Goal: Find specific page/section: Find specific page/section

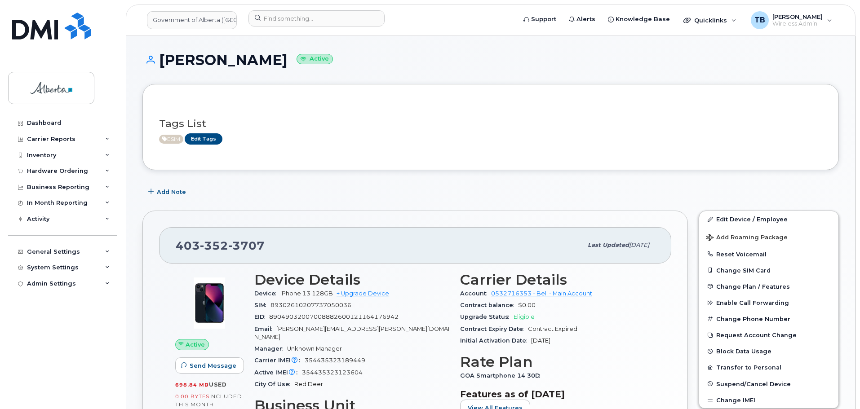
scroll to position [135, 0]
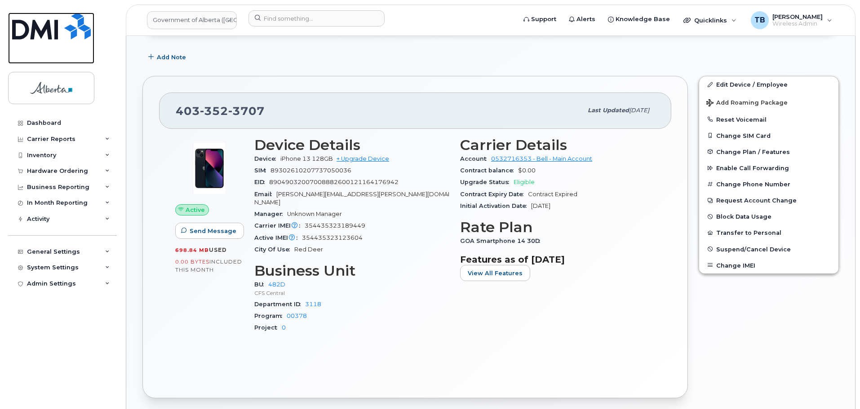
click at [39, 30] on img at bounding box center [51, 26] width 79 height 27
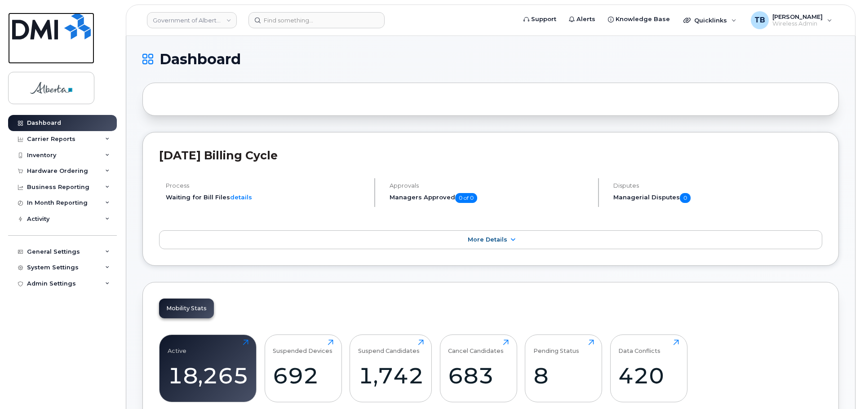
drag, startPoint x: 56, startPoint y: 31, endPoint x: 111, endPoint y: 1, distance: 63.3
click at [56, 31] on img at bounding box center [51, 26] width 79 height 27
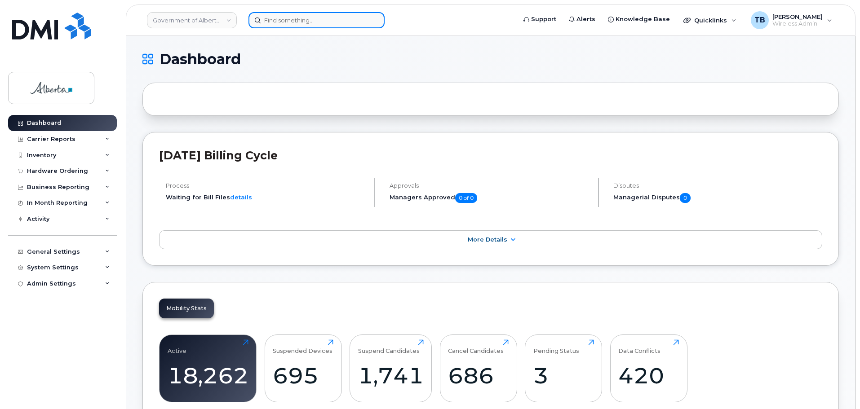
click at [275, 21] on input at bounding box center [316, 20] width 136 height 16
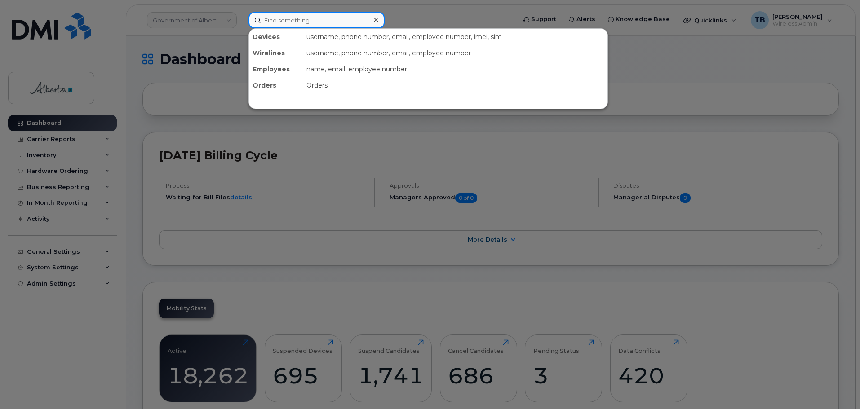
paste input "7807204540"
type input "7807204540"
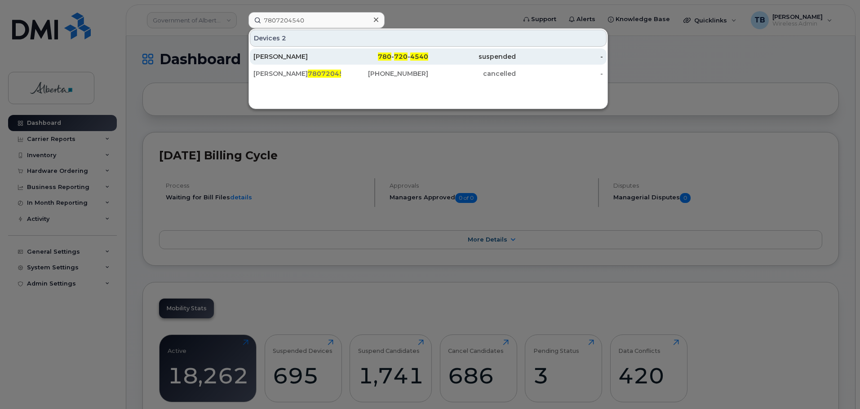
click at [274, 57] on div "[PERSON_NAME]" at bounding box center [297, 56] width 88 height 9
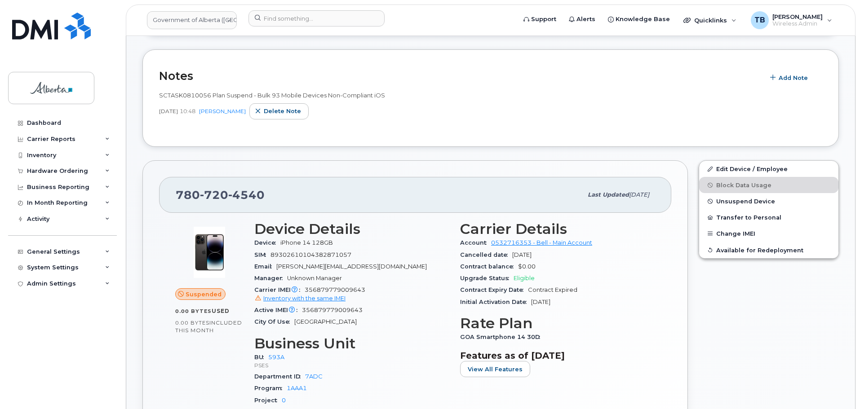
scroll to position [135, 0]
drag, startPoint x: 201, startPoint y: 192, endPoint x: 174, endPoint y: 193, distance: 26.5
click at [174, 193] on div "[PHONE_NUMBER] Last updated [DATE]" at bounding box center [415, 195] width 512 height 36
copy span "780 720 4540"
click at [338, 249] on div "SIM 89302610104382871057" at bounding box center [351, 255] width 195 height 12
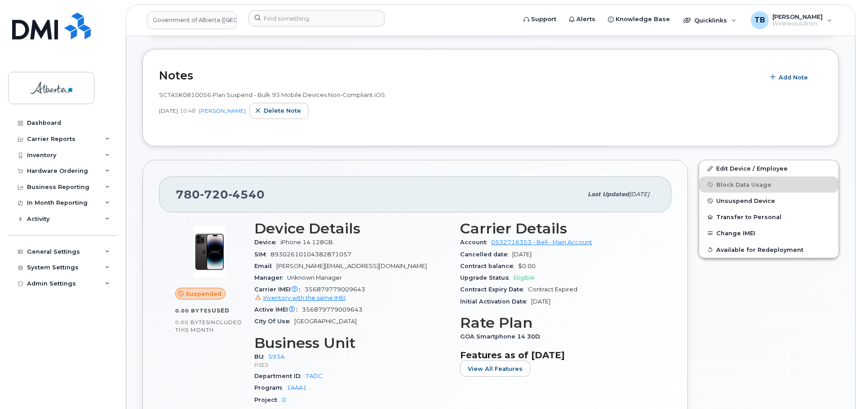
click at [314, 243] on span "iPhone 14 128GB" at bounding box center [306, 242] width 53 height 7
click at [283, 240] on span "iPhone 14 128GB" at bounding box center [306, 242] width 53 height 7
drag, startPoint x: 280, startPoint y: 241, endPoint x: 339, endPoint y: 241, distance: 59.3
click at [339, 241] on div "Device iPhone 14 128GB" at bounding box center [351, 243] width 195 height 12
copy span "iPhone 14 128GB"
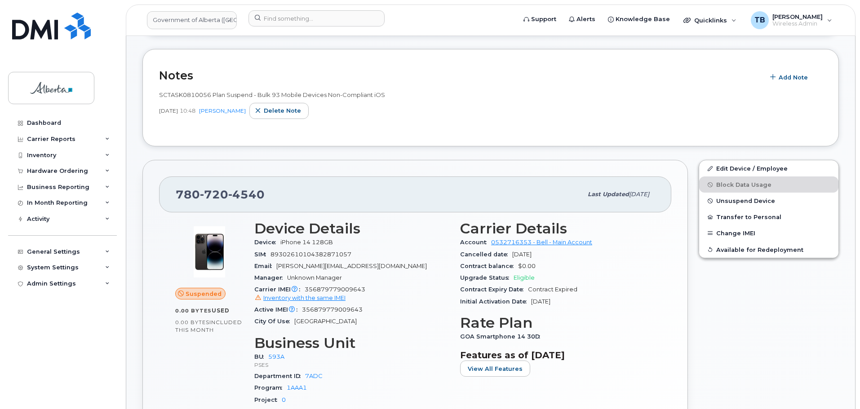
click at [347, 289] on span "356879779009643 Inventory with the same IMEI" at bounding box center [351, 294] width 195 height 16
copy span "356879779009643"
click at [367, 304] on div "Active IMEI Active IMEI is refreshed daily with a delay of up to 48 hours follo…" at bounding box center [351, 310] width 195 height 12
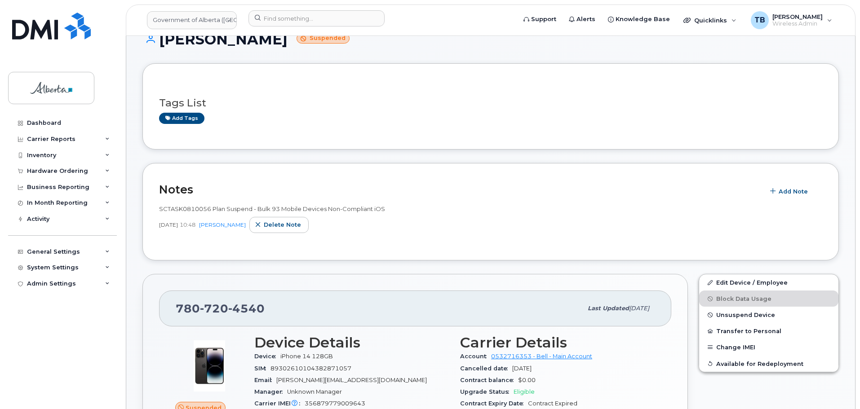
scroll to position [0, 0]
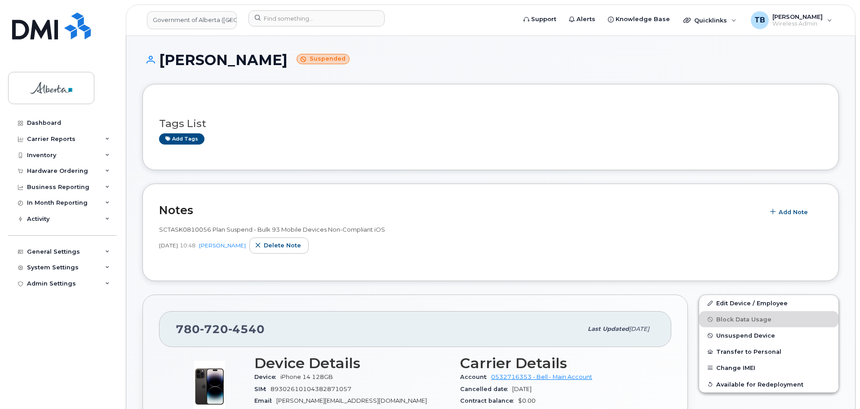
drag, startPoint x: 158, startPoint y: 244, endPoint x: 192, endPoint y: 247, distance: 34.3
click at [192, 247] on div "Notes Add Note SCTASK0810056 Plan Suspend - Bulk 93 Mobile Devices Non-Complian…" at bounding box center [490, 232] width 696 height 97
drag, startPoint x: 155, startPoint y: 228, endPoint x: 193, endPoint y: 244, distance: 40.6
click at [193, 244] on div "Notes Add Note SCTASK0810056 Plan Suspend - Bulk 93 Mobile Devices Non-Complian…" at bounding box center [490, 232] width 696 height 97
copy div "SCTASK0810056 Plan Suspend - Bulk 93 Mobile Devices Non-Compliant iOS Jul 09, 2…"
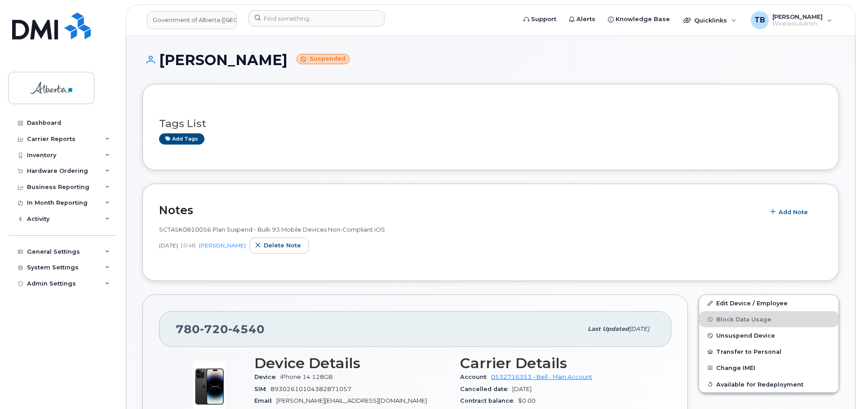
click at [186, 253] on div "Jul 09, 2025 10:48 Yen Vong Delete note" at bounding box center [490, 246] width 663 height 16
click at [178, 231] on span "SCTASK0810056 Plan Suspend - Bulk 93 Mobile Devices Non-Compliant iOS" at bounding box center [272, 229] width 226 height 7
copy span "SCTASK0810056"
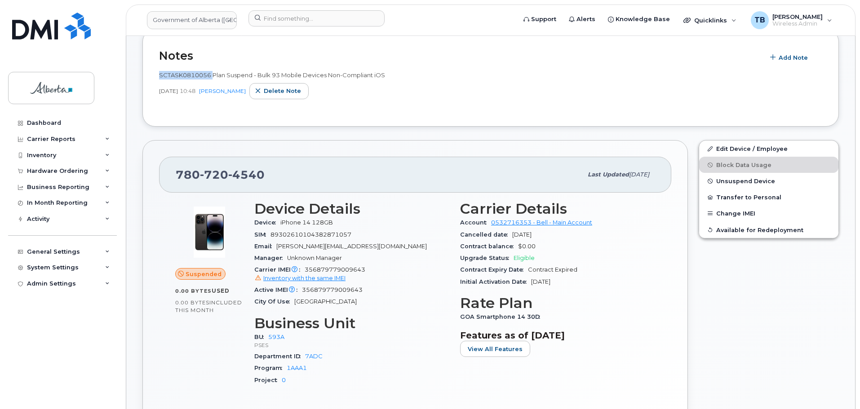
scroll to position [135, 0]
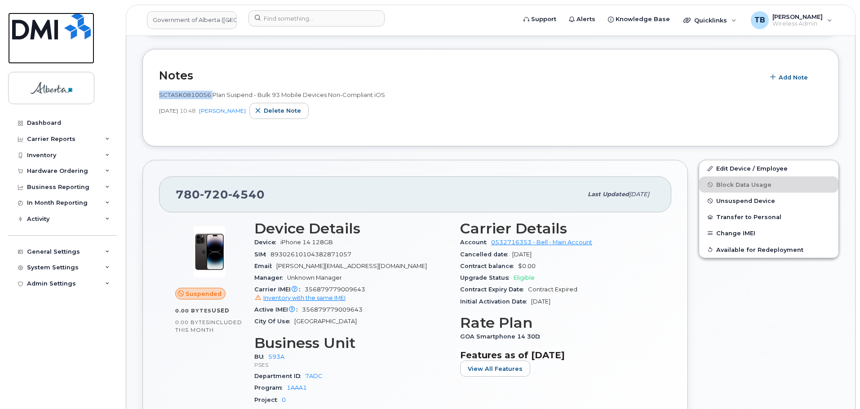
click at [26, 33] on img at bounding box center [51, 26] width 79 height 27
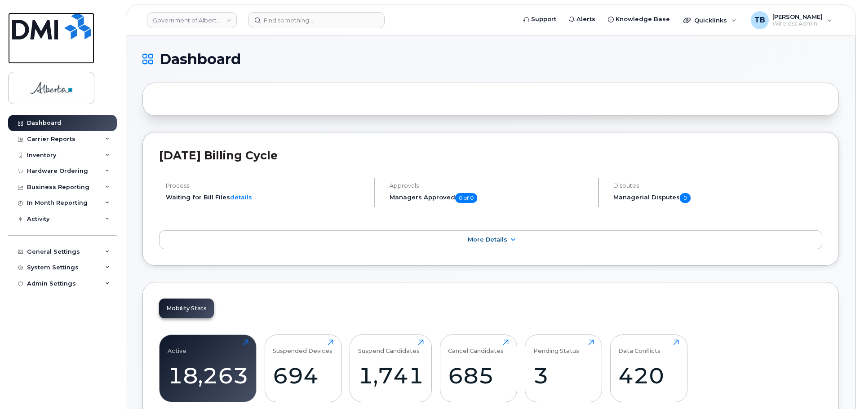
click at [55, 22] on img at bounding box center [51, 26] width 79 height 27
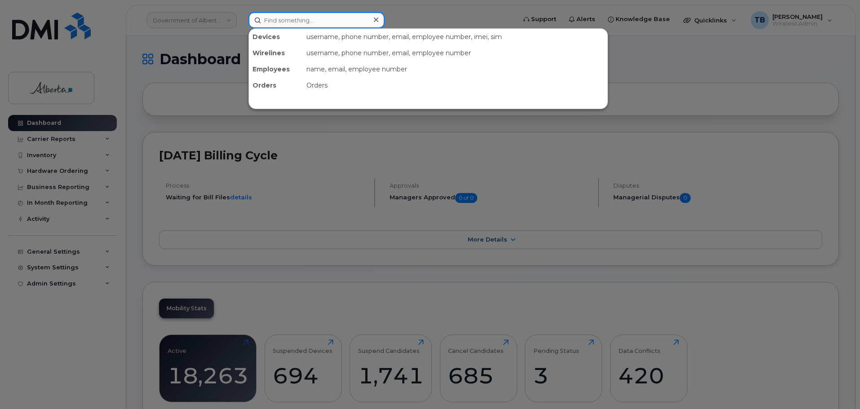
click at [267, 20] on input at bounding box center [316, 20] width 136 height 16
paste input "7807204540"
type input "7807204540"
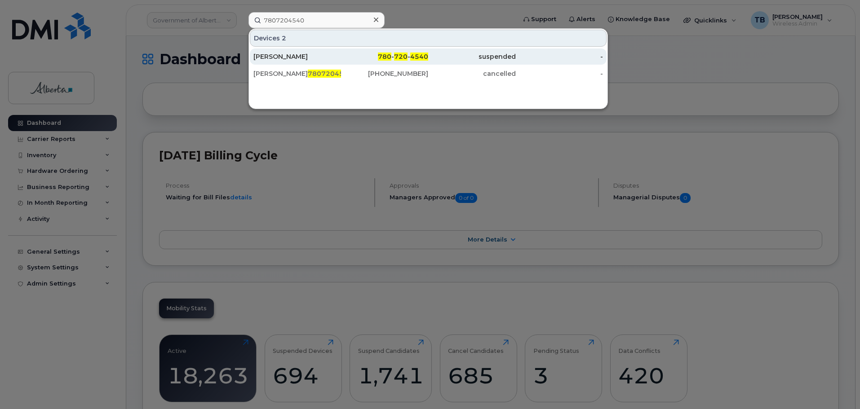
click at [265, 58] on div "Ali Haymour" at bounding box center [297, 56] width 88 height 9
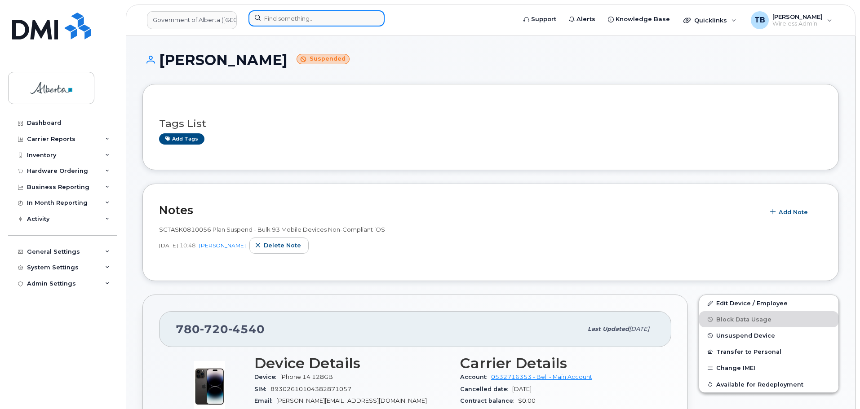
click at [277, 18] on input at bounding box center [316, 18] width 136 height 16
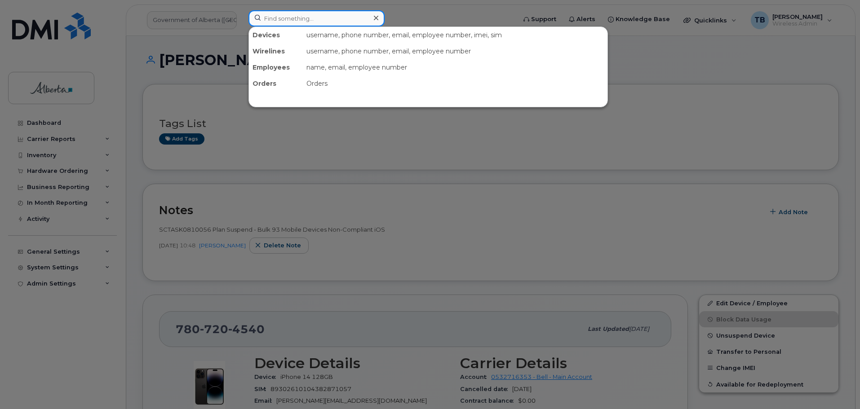
paste input "780-237-6578"
type input "780-237-6578"
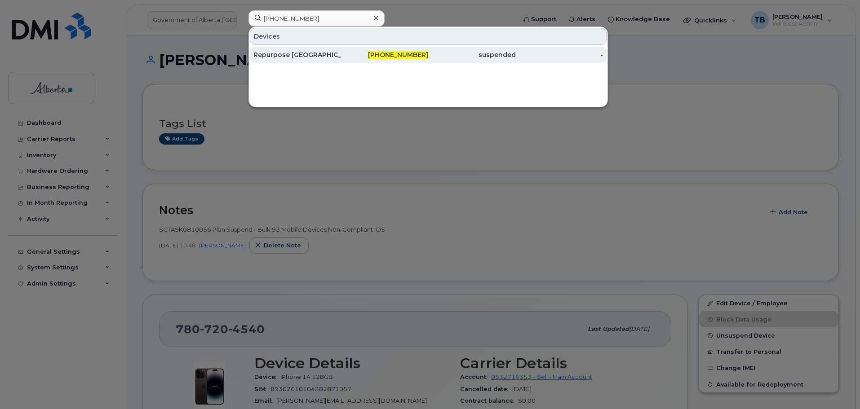
click at [293, 54] on div "Repurpose Edmonton" at bounding box center [297, 54] width 88 height 9
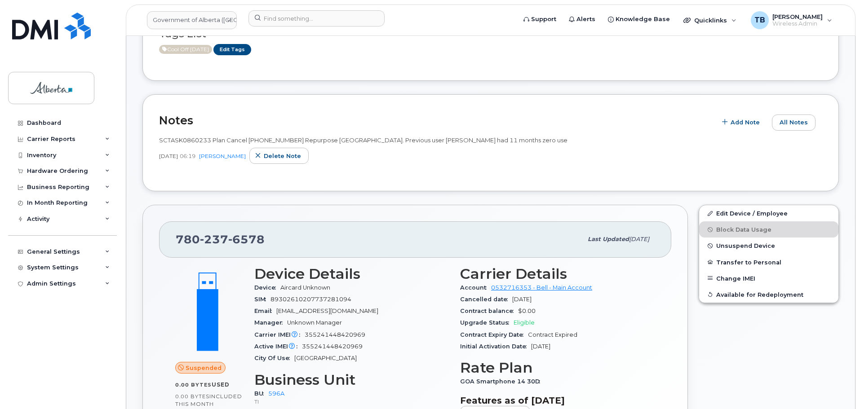
scroll to position [225, 0]
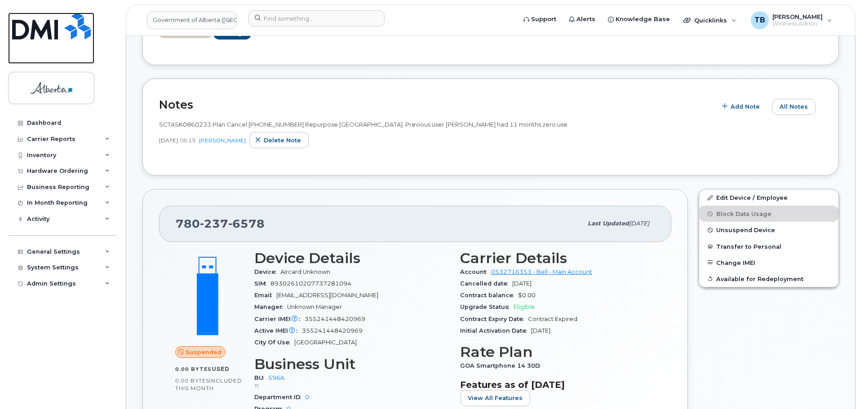
click at [51, 38] on img at bounding box center [51, 26] width 79 height 27
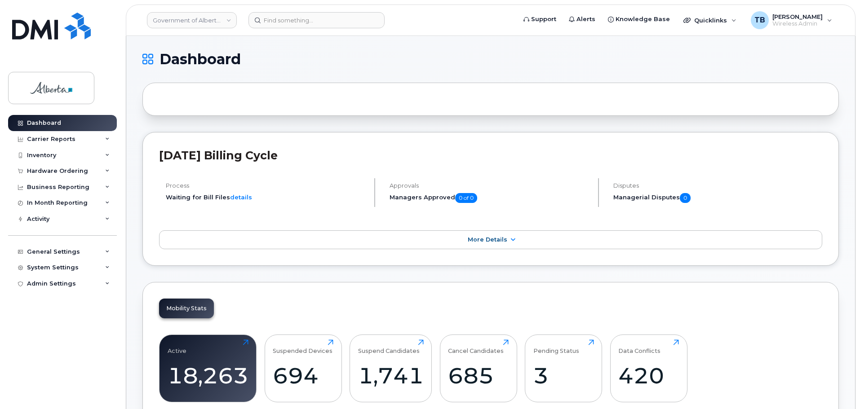
click at [490, 106] on div at bounding box center [490, 99] width 696 height 33
